Goal: Check status: Check status

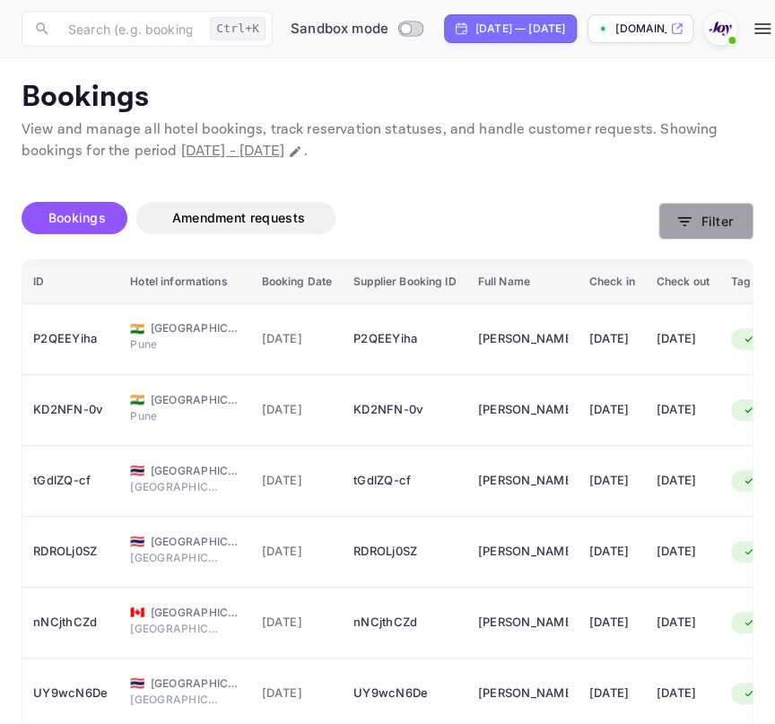
click at [694, 222] on button "Filter" at bounding box center [705, 221] width 95 height 37
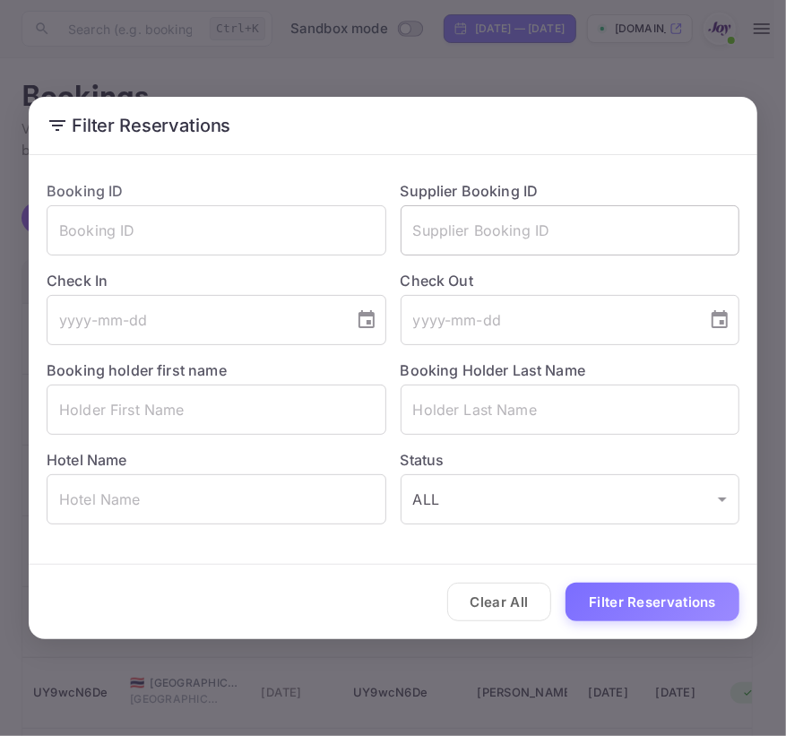
click at [456, 236] on input "text" at bounding box center [571, 230] width 340 height 50
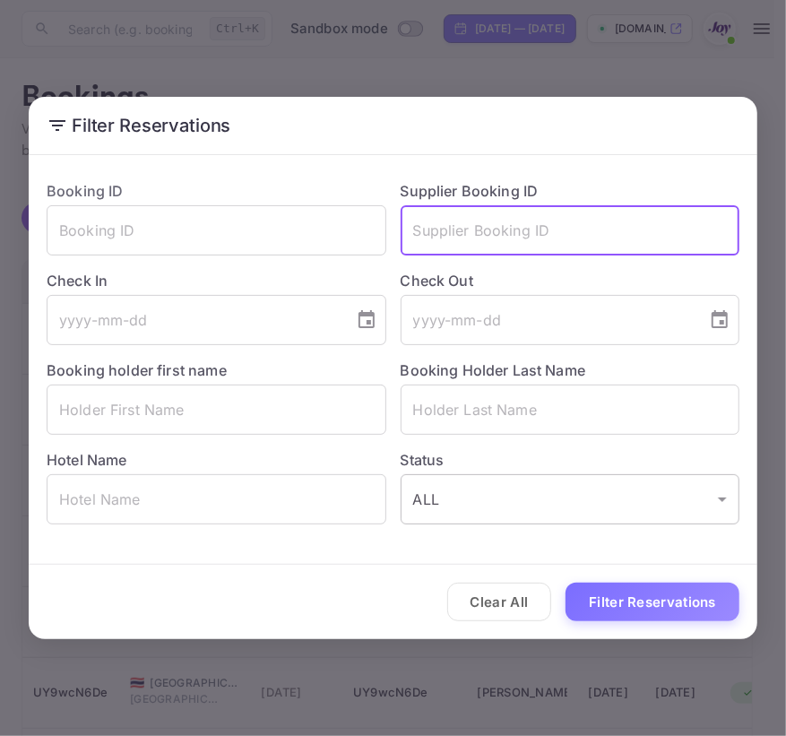
paste input "9751847"
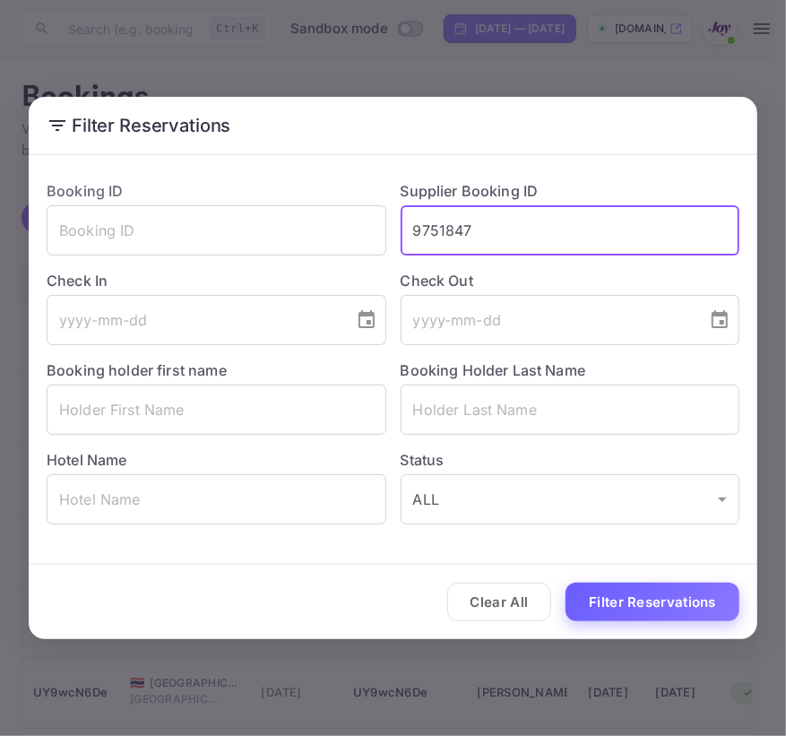
type input "9751847"
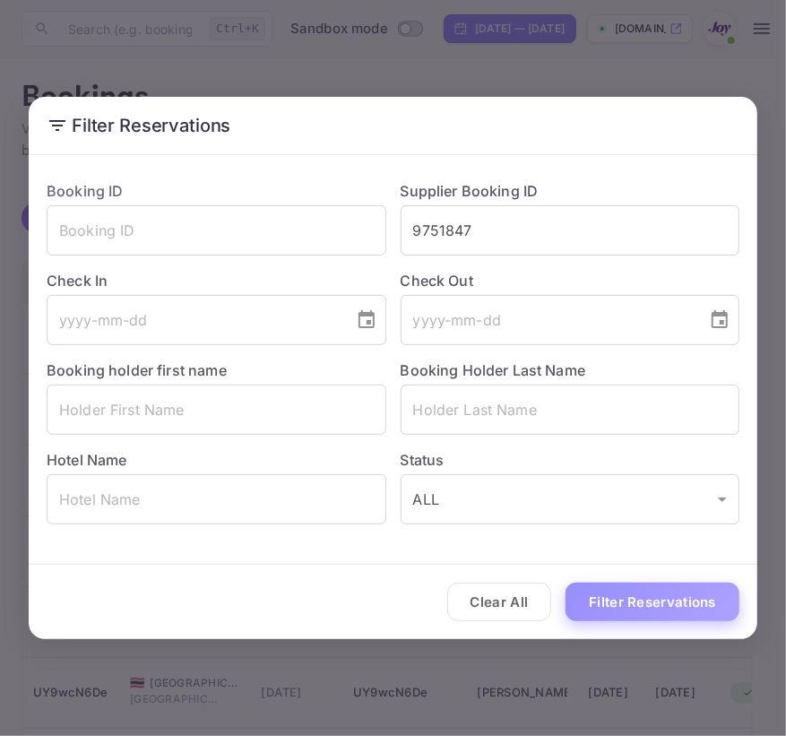
click at [621, 594] on button "Filter Reservations" at bounding box center [653, 602] width 174 height 39
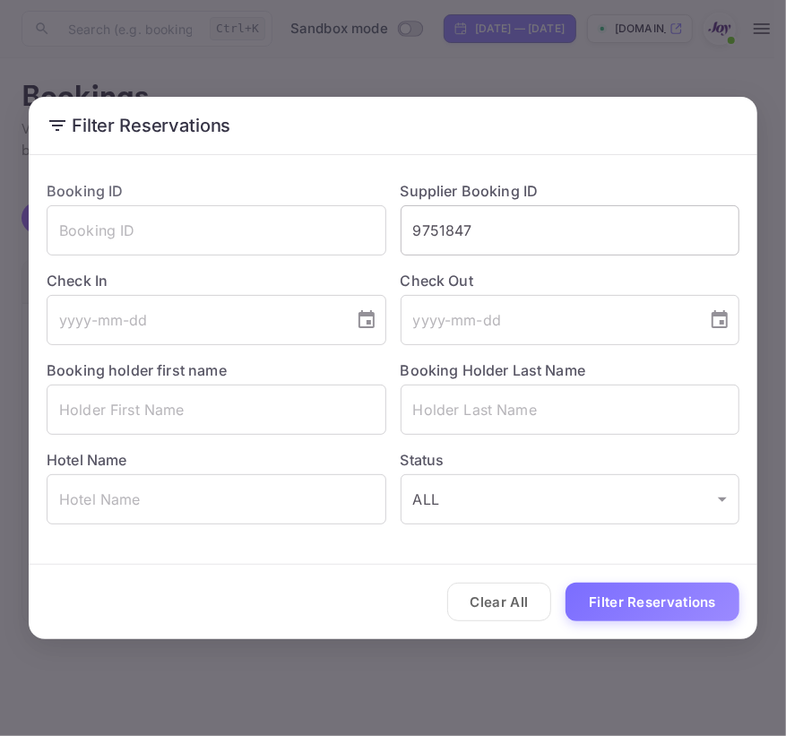
click at [601, 230] on input "9751847" at bounding box center [571, 230] width 340 height 50
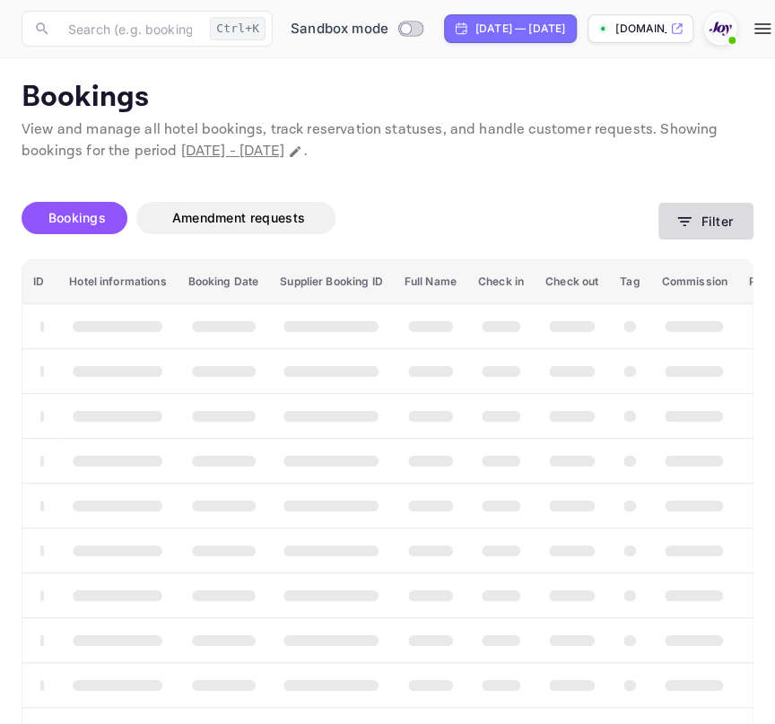
click at [718, 223] on button "Filter" at bounding box center [705, 221] width 95 height 37
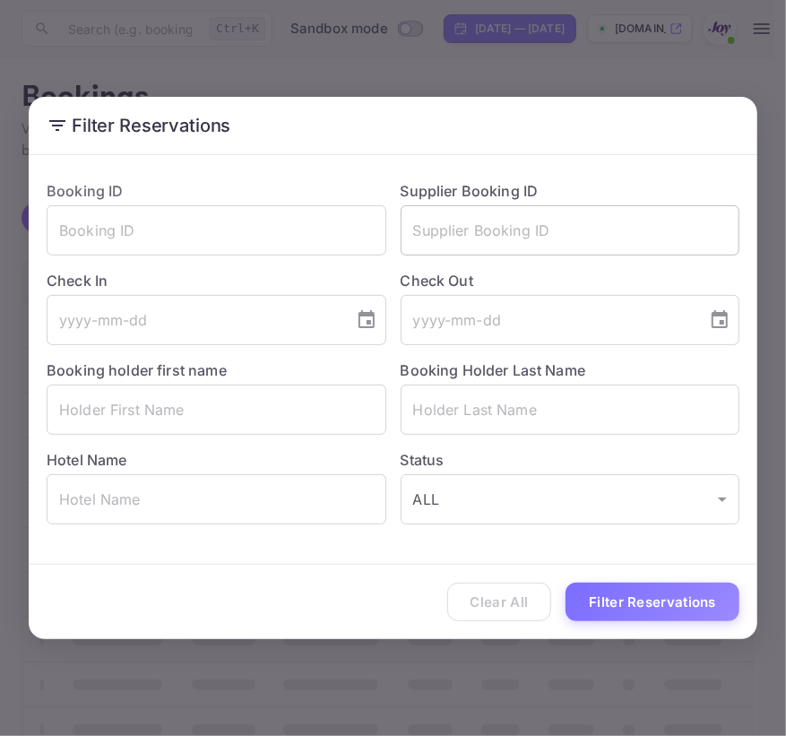
click at [587, 251] on input "text" at bounding box center [571, 230] width 340 height 50
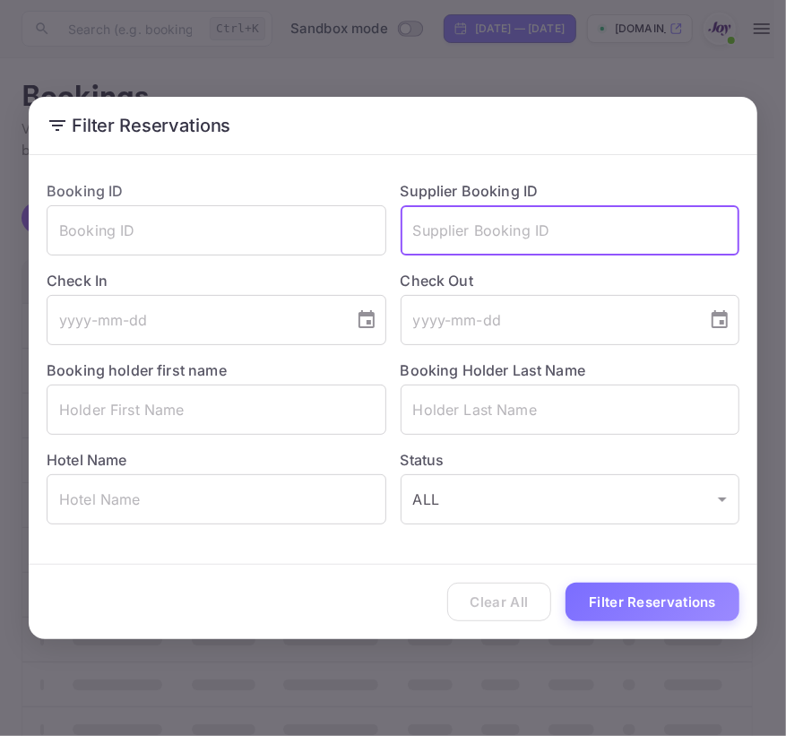
paste input "9751847"
type input "9751847"
click at [625, 632] on div "Clear All Filter Reservations" at bounding box center [393, 602] width 729 height 74
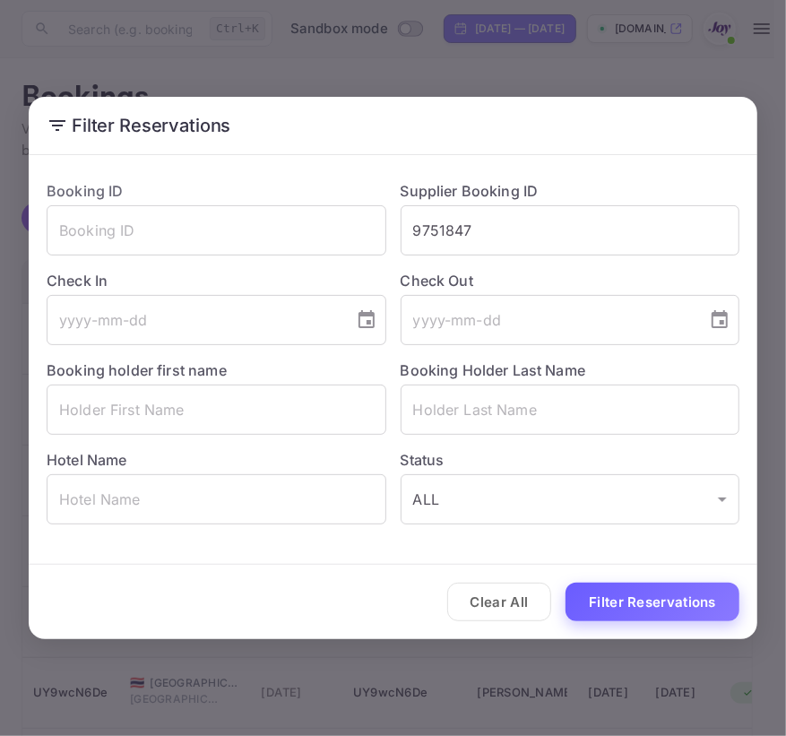
click at [637, 609] on button "Filter Reservations" at bounding box center [653, 602] width 174 height 39
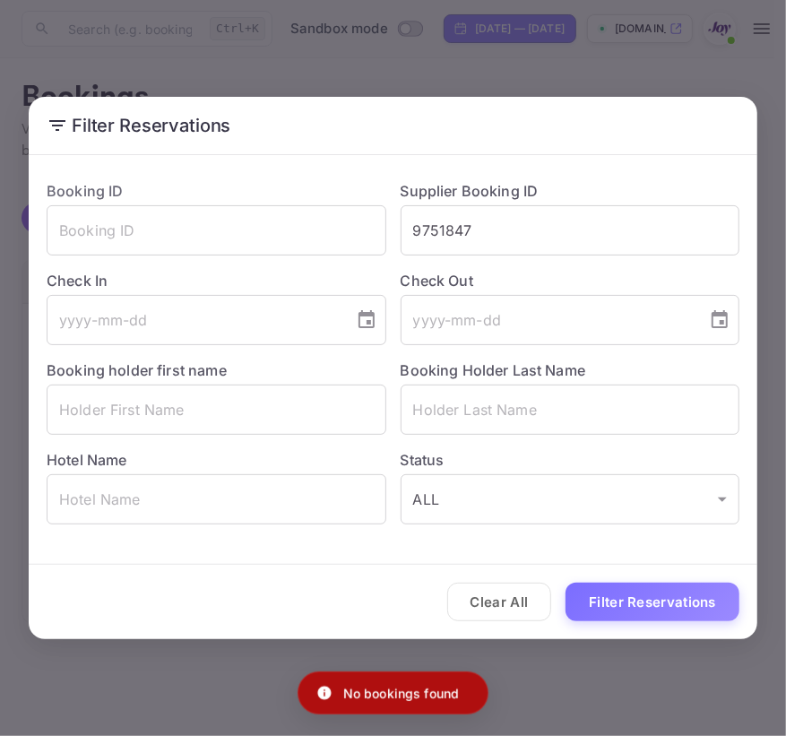
click at [544, 600] on button "Clear All" at bounding box center [499, 602] width 105 height 39
